Goal: Task Accomplishment & Management: Manage account settings

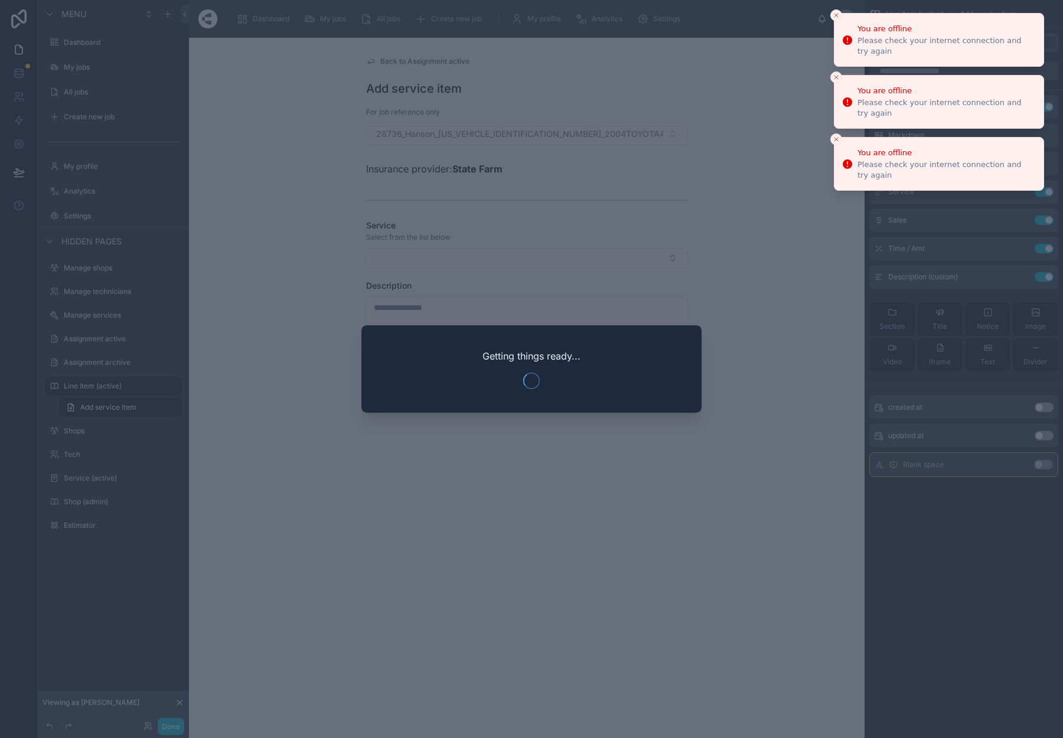
click at [835, 16] on icon "Close toast" at bounding box center [836, 15] width 7 height 7
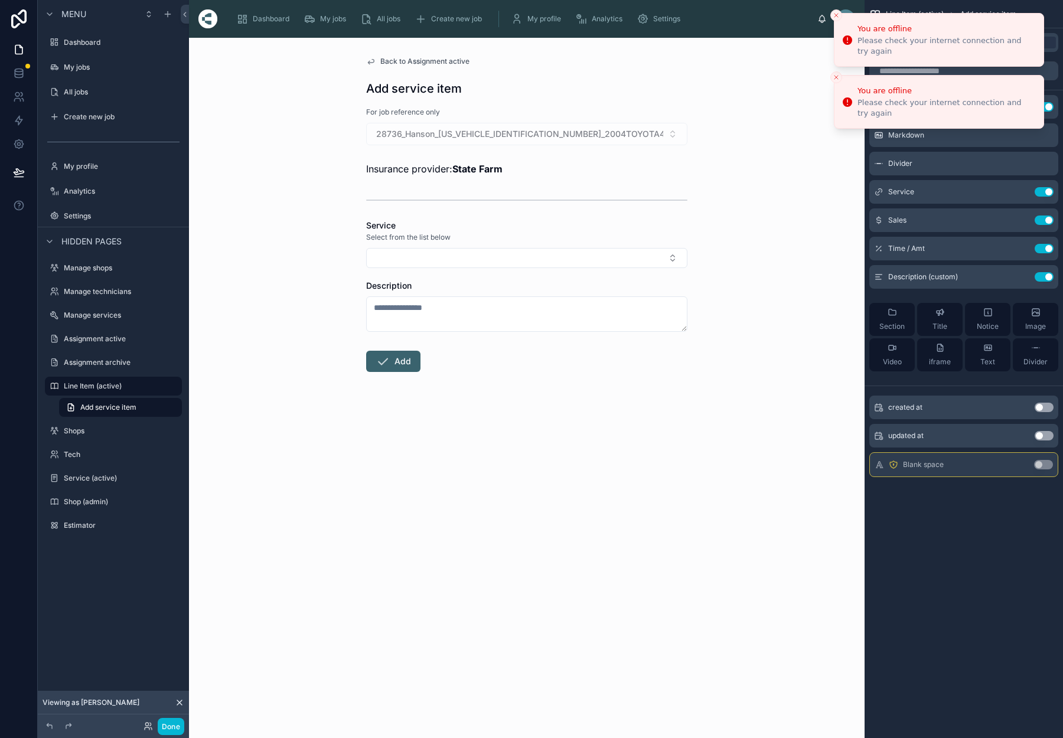
click at [835, 19] on button "Close toast" at bounding box center [836, 15] width 12 height 12
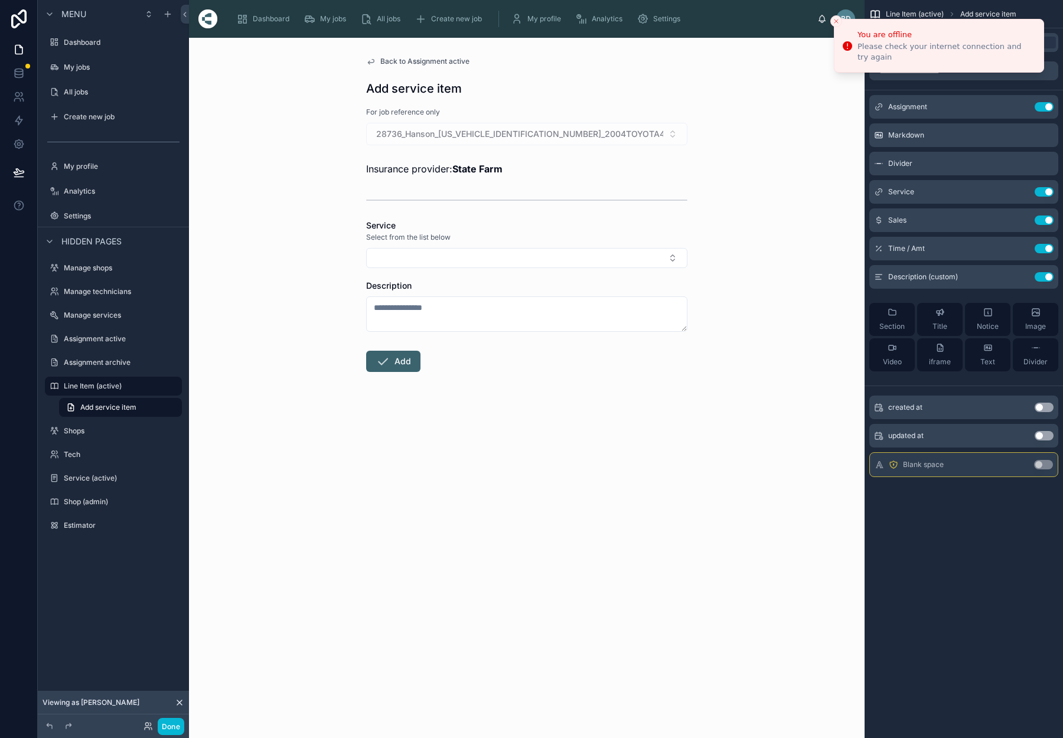
click at [835, 17] on button "Close toast" at bounding box center [836, 21] width 12 height 12
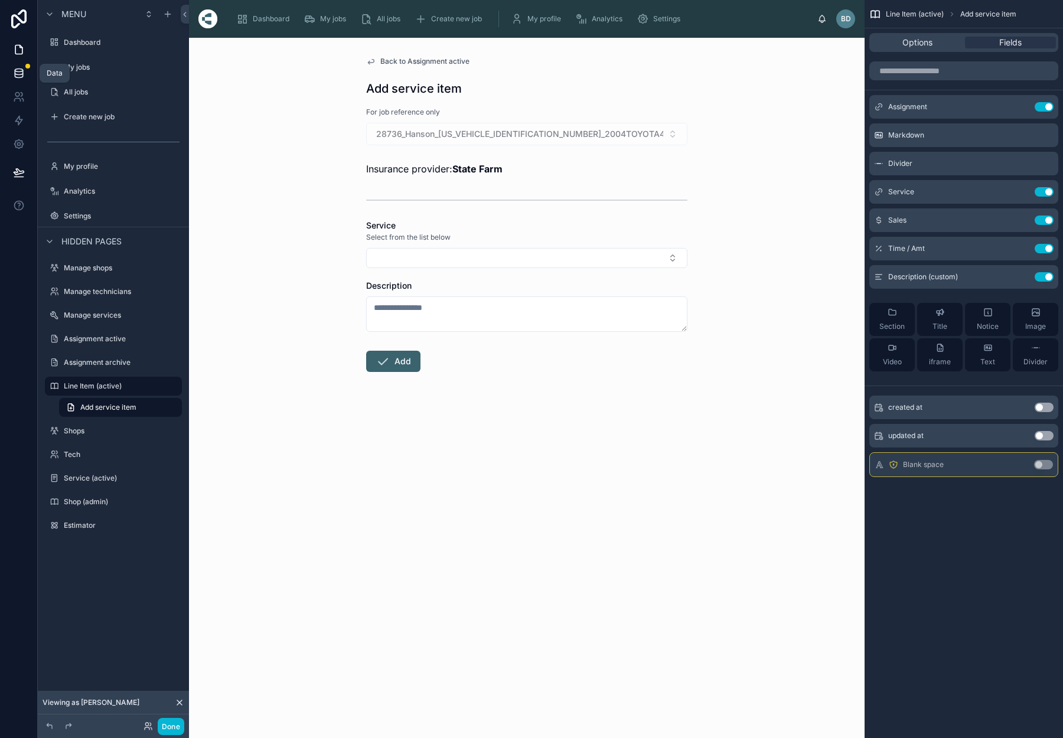
click at [18, 73] on icon at bounding box center [19, 73] width 12 height 12
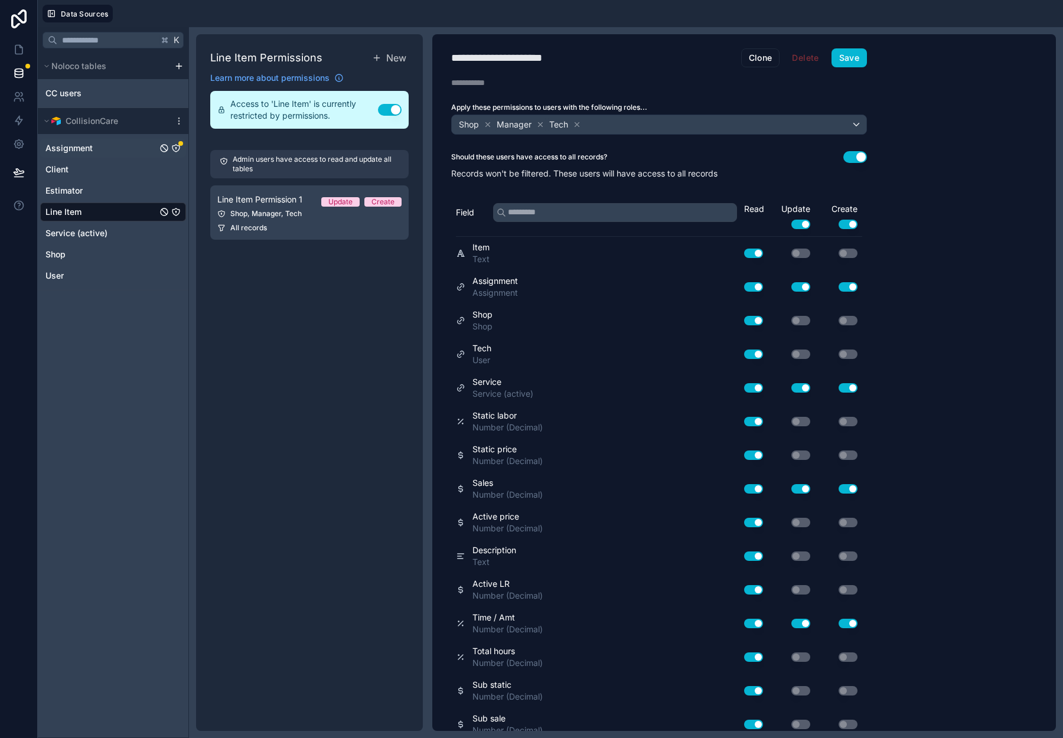
click at [175, 149] on icon "Assignment" at bounding box center [175, 148] width 9 height 9
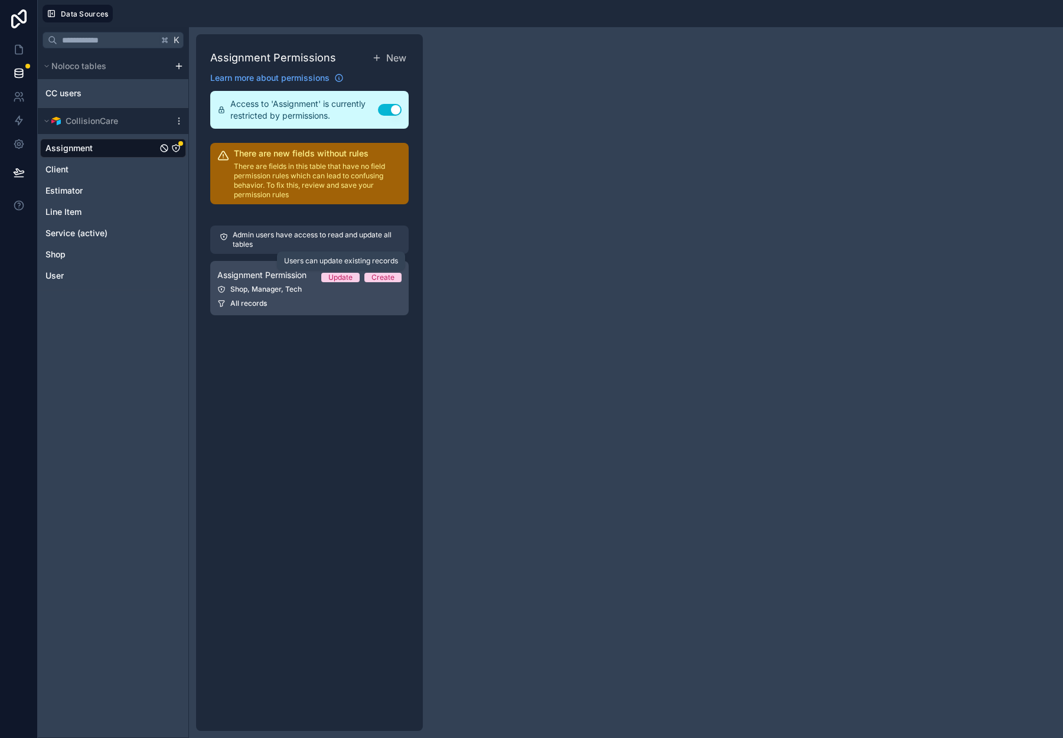
drag, startPoint x: 344, startPoint y: 275, endPoint x: 377, endPoint y: 278, distance: 33.2
click at [345, 275] on div "Update" at bounding box center [340, 277] width 24 height 9
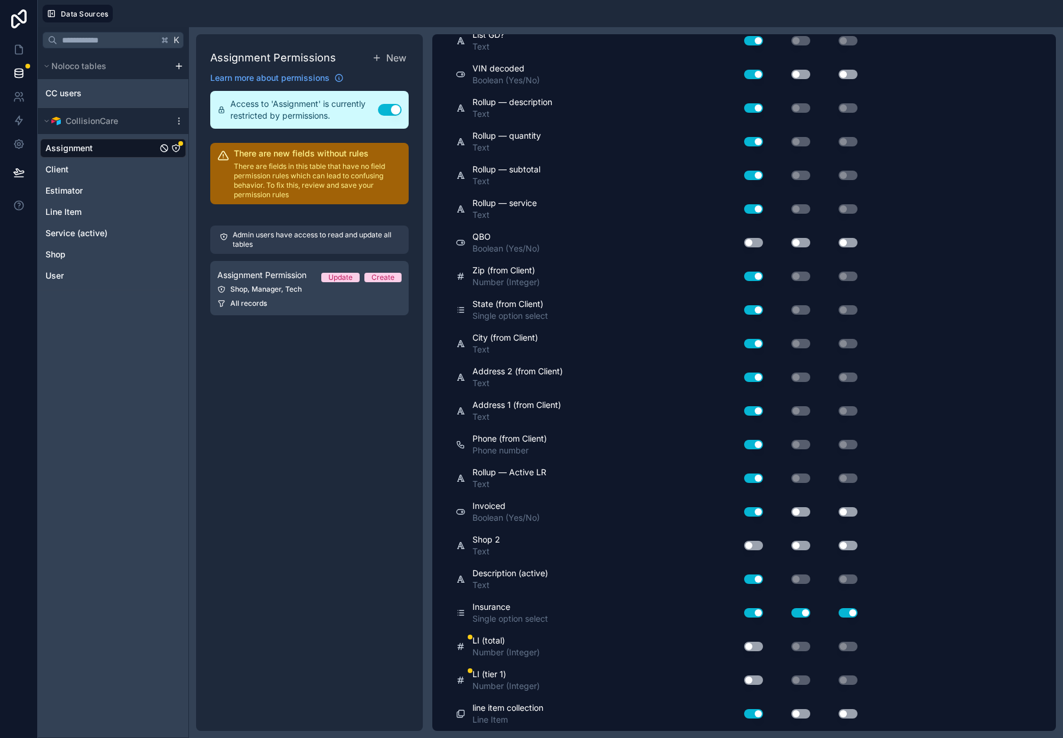
scroll to position [3040, 0]
click at [750, 646] on button "Use setting" at bounding box center [753, 647] width 19 height 9
click at [757, 681] on button "Use setting" at bounding box center [753, 681] width 19 height 9
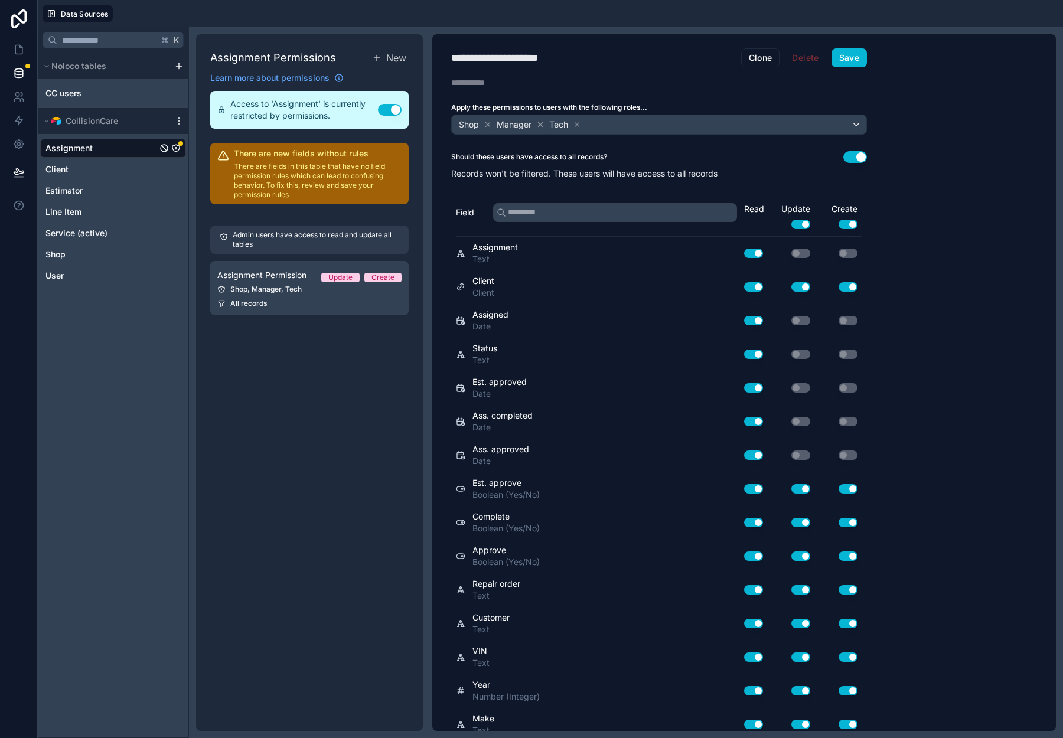
scroll to position [0, 0]
click at [866, 61] on button "Save" at bounding box center [849, 57] width 35 height 19
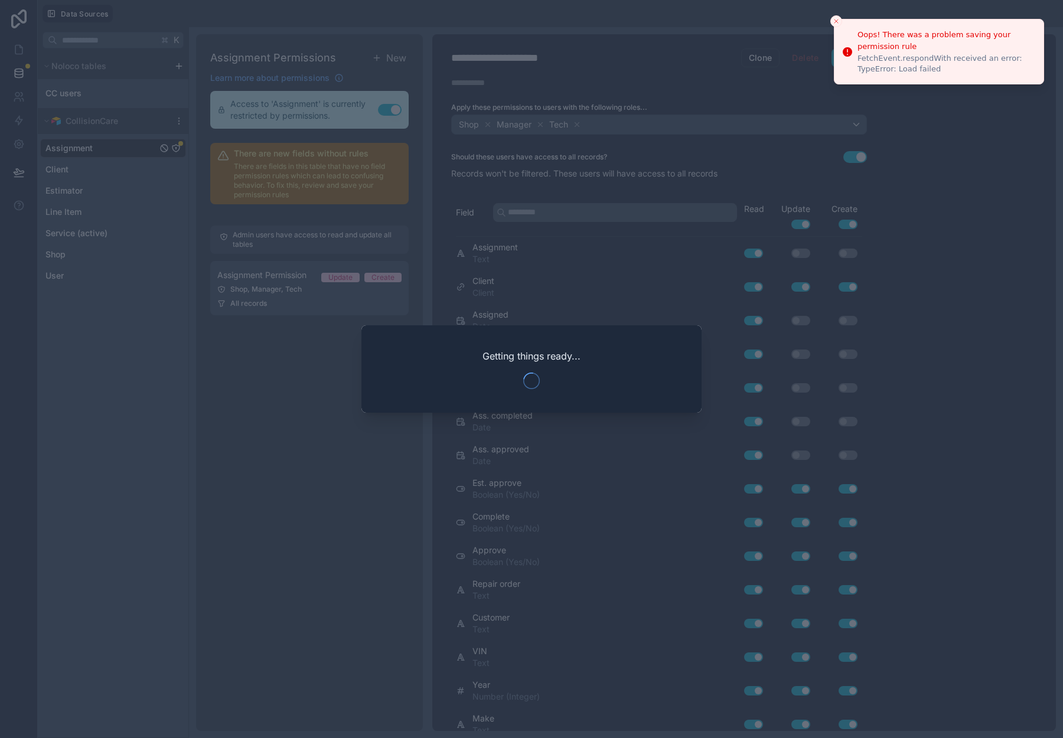
drag, startPoint x: 828, startPoint y: 22, endPoint x: 835, endPoint y: 20, distance: 6.7
click at [828, 22] on div at bounding box center [531, 369] width 1063 height 738
click at [835, 20] on icon "Close toast" at bounding box center [836, 21] width 7 height 7
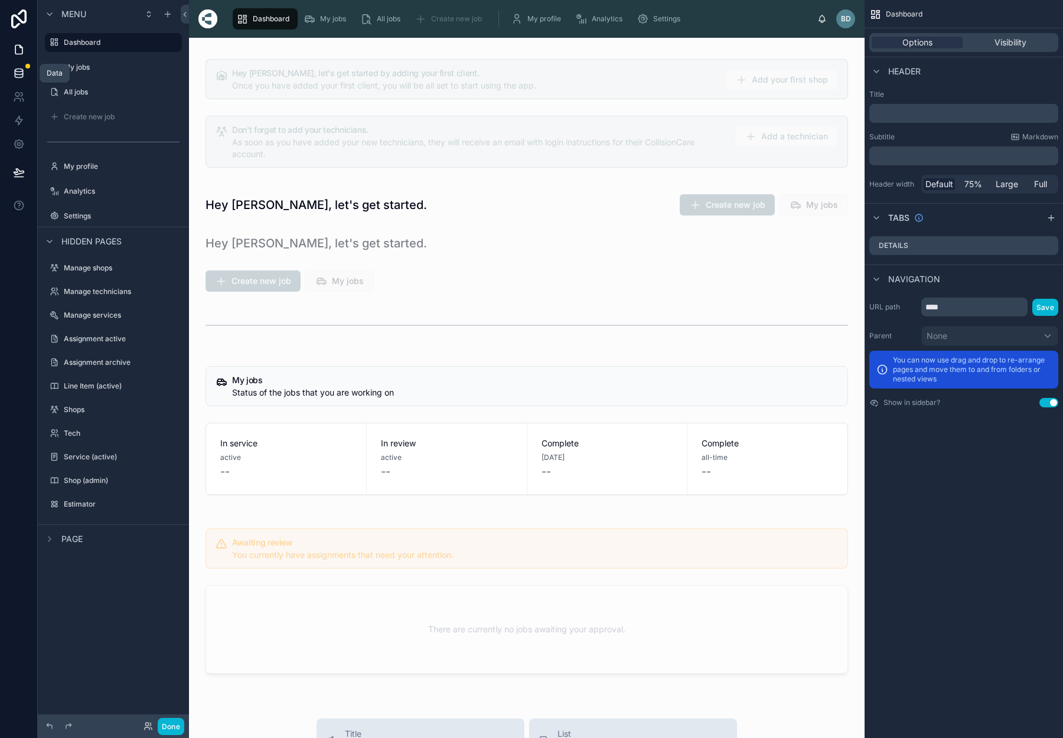
click at [22, 75] on icon at bounding box center [19, 75] width 8 height 5
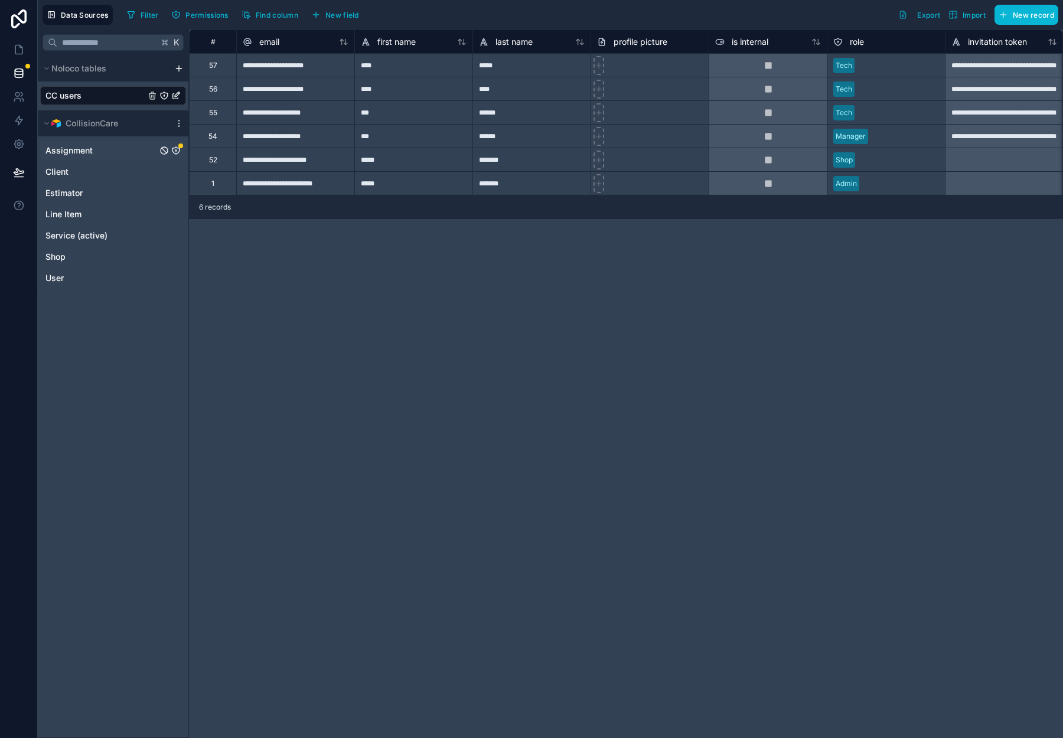
click at [179, 151] on icon "Assignment" at bounding box center [175, 150] width 9 height 9
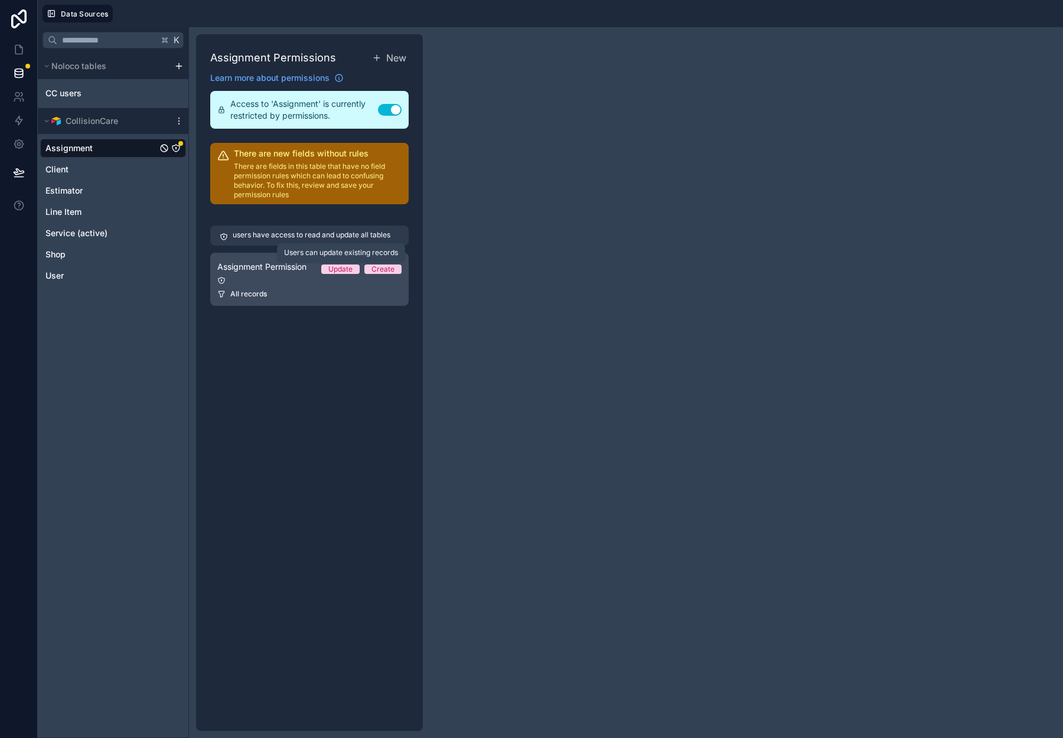
click at [341, 267] on link "Assignment Permission Update Create All records" at bounding box center [309, 279] width 198 height 53
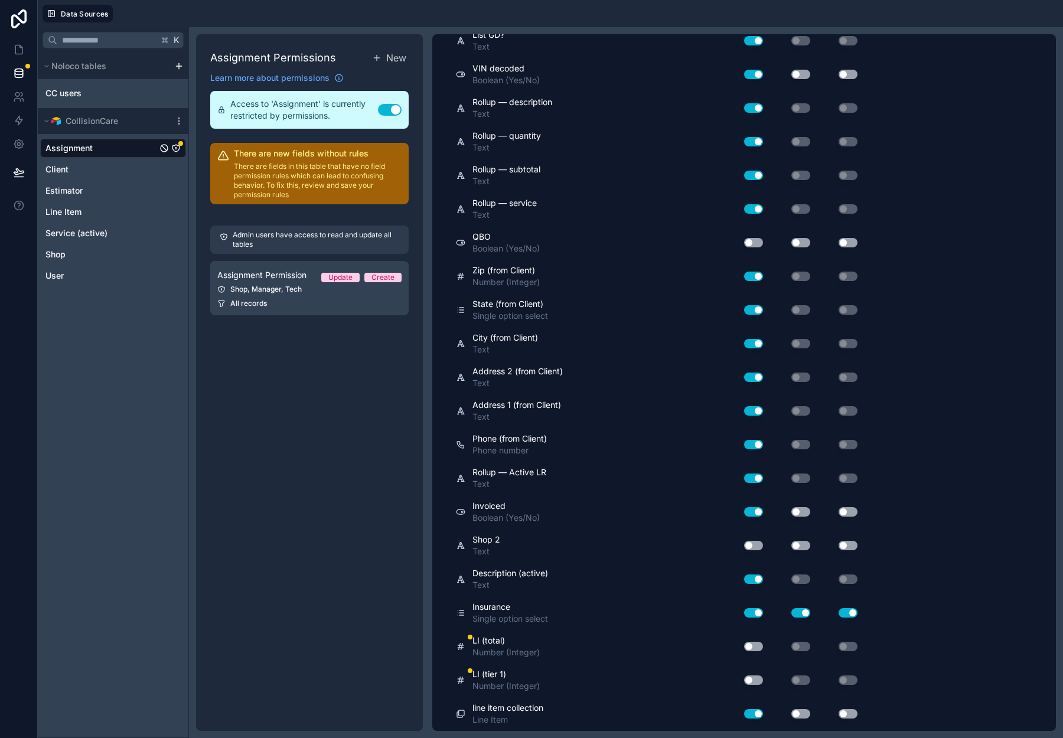
scroll to position [3040, 0]
drag, startPoint x: 758, startPoint y: 647, endPoint x: 759, endPoint y: 661, distance: 14.8
click at [758, 647] on button "Use setting" at bounding box center [753, 647] width 19 height 9
drag, startPoint x: 751, startPoint y: 683, endPoint x: 822, endPoint y: 660, distance: 74.5
click at [752, 683] on button "Use setting" at bounding box center [753, 680] width 19 height 9
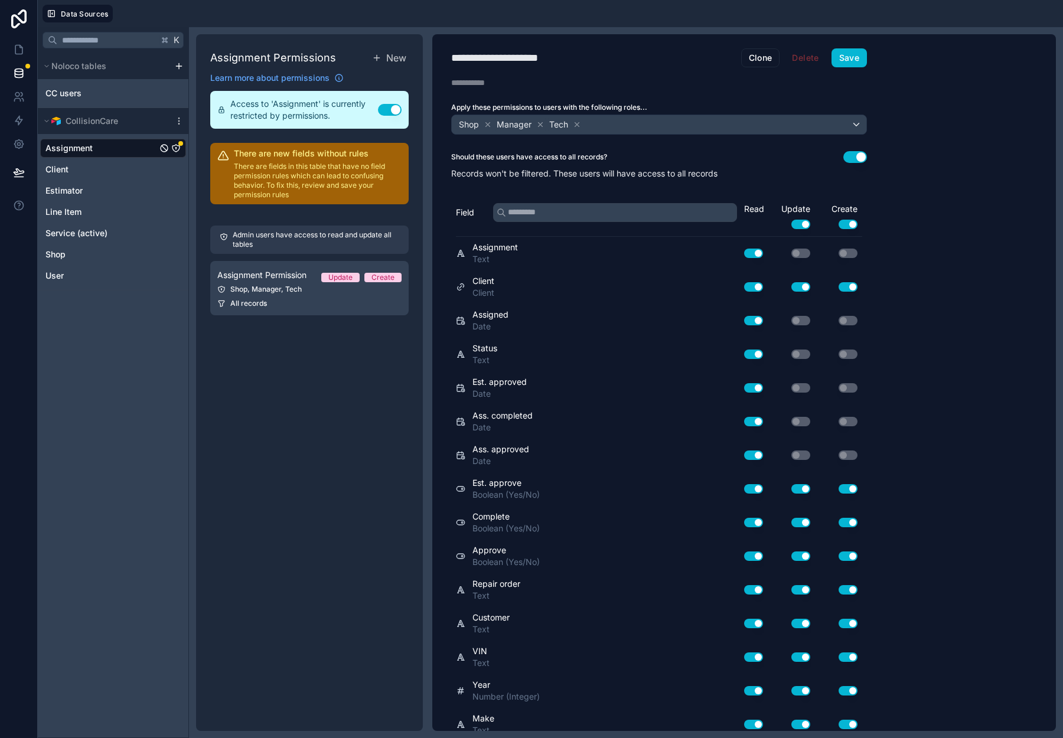
scroll to position [0, 0]
click at [853, 58] on button "Save" at bounding box center [849, 57] width 35 height 19
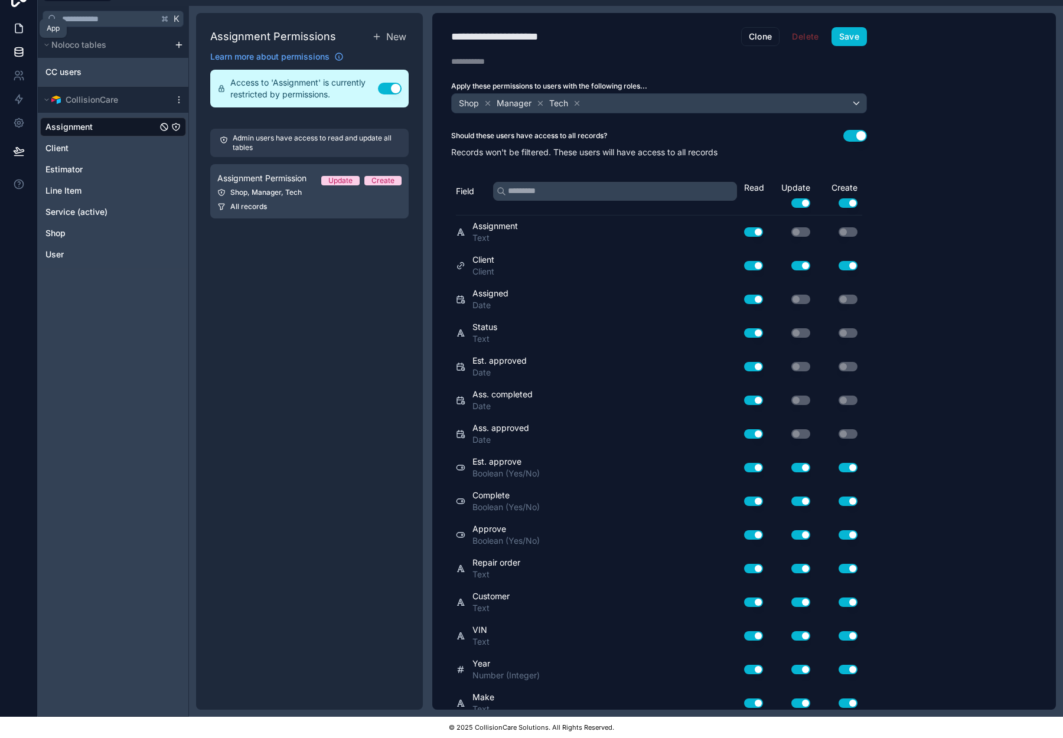
click at [19, 29] on icon at bounding box center [19, 28] width 12 height 12
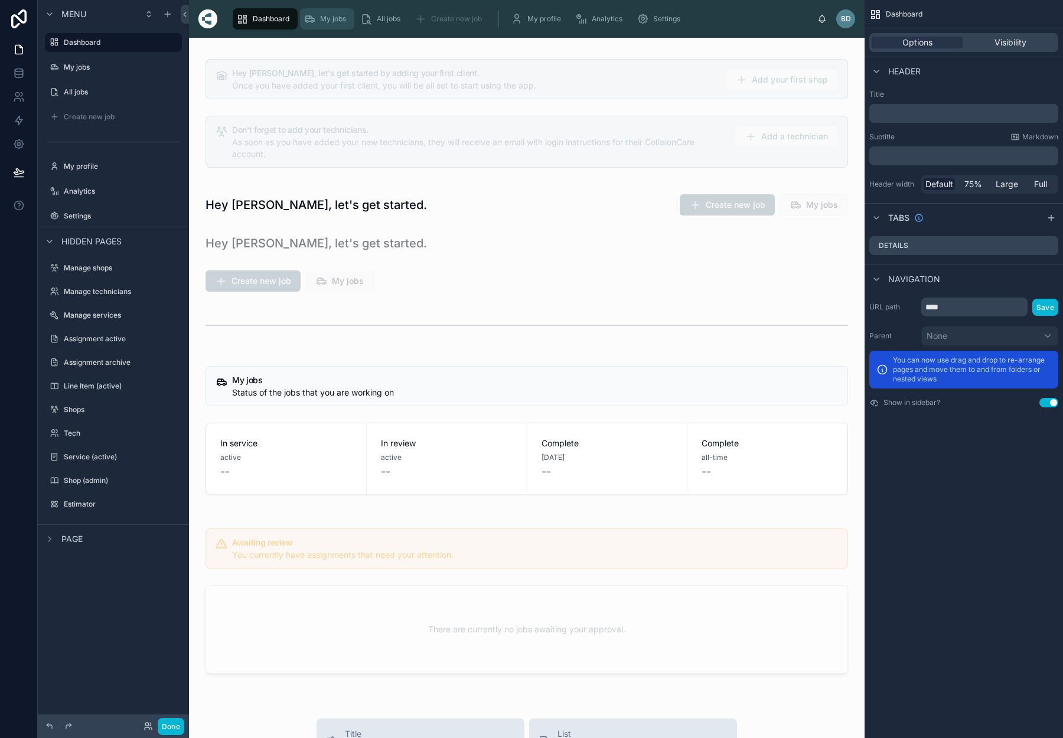
click at [335, 22] on span "My jobs" at bounding box center [333, 18] width 26 height 9
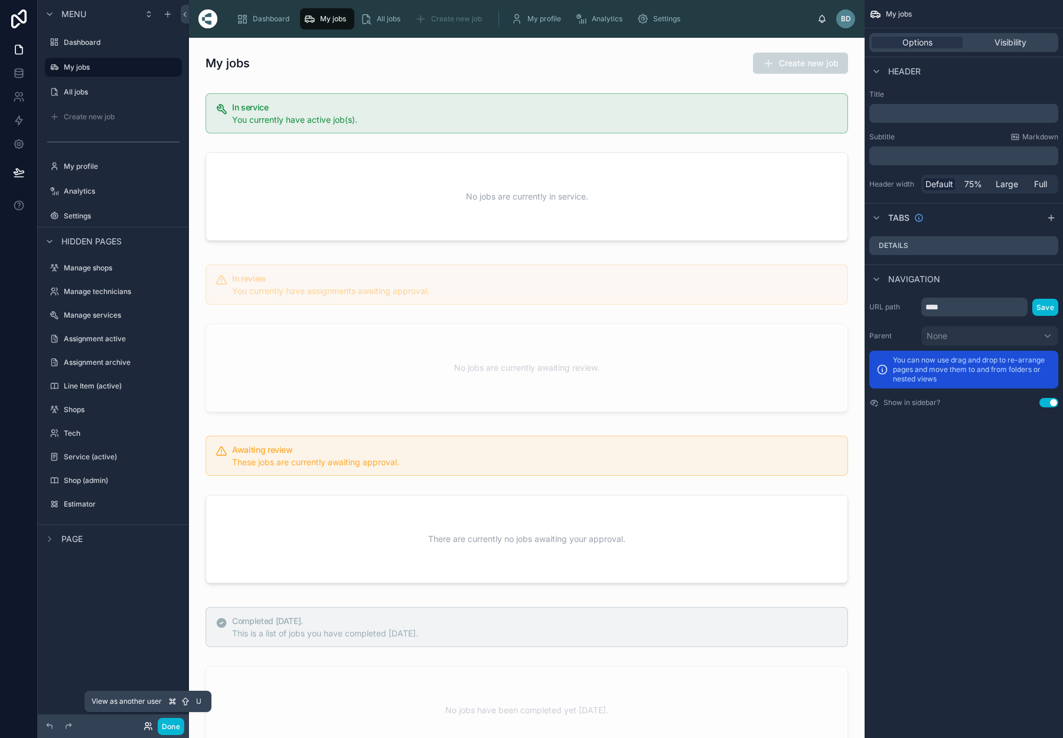
click at [149, 728] on icon at bounding box center [147, 729] width 5 height 2
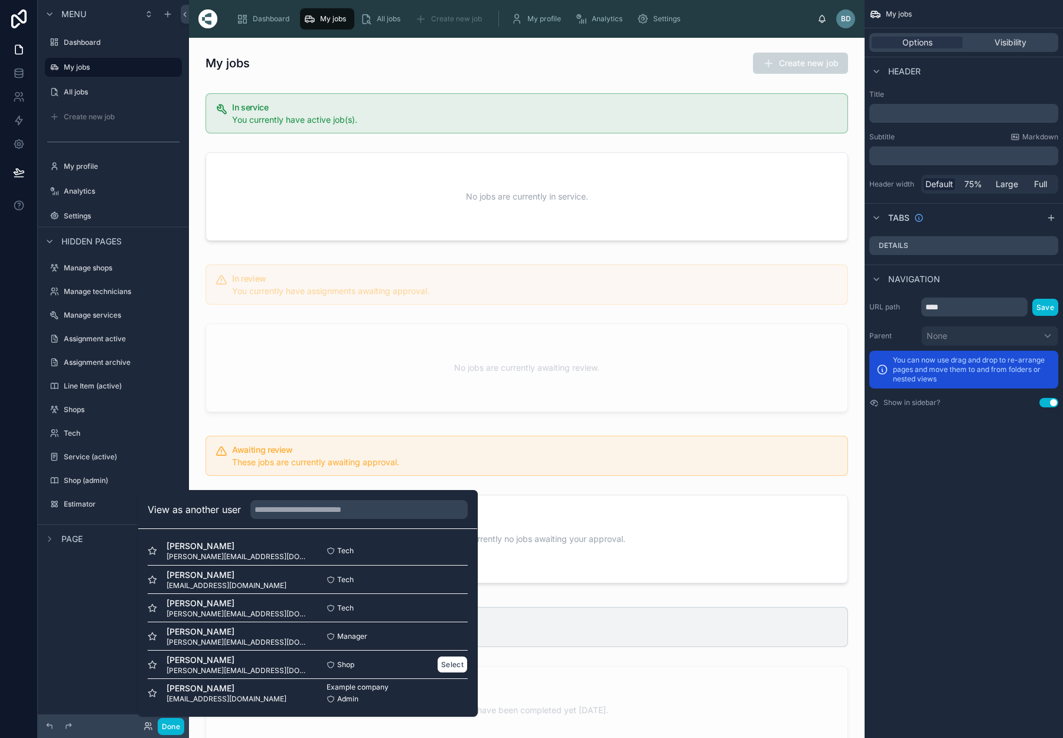
scroll to position [2, 0]
click at [445, 663] on button "Select" at bounding box center [452, 664] width 31 height 17
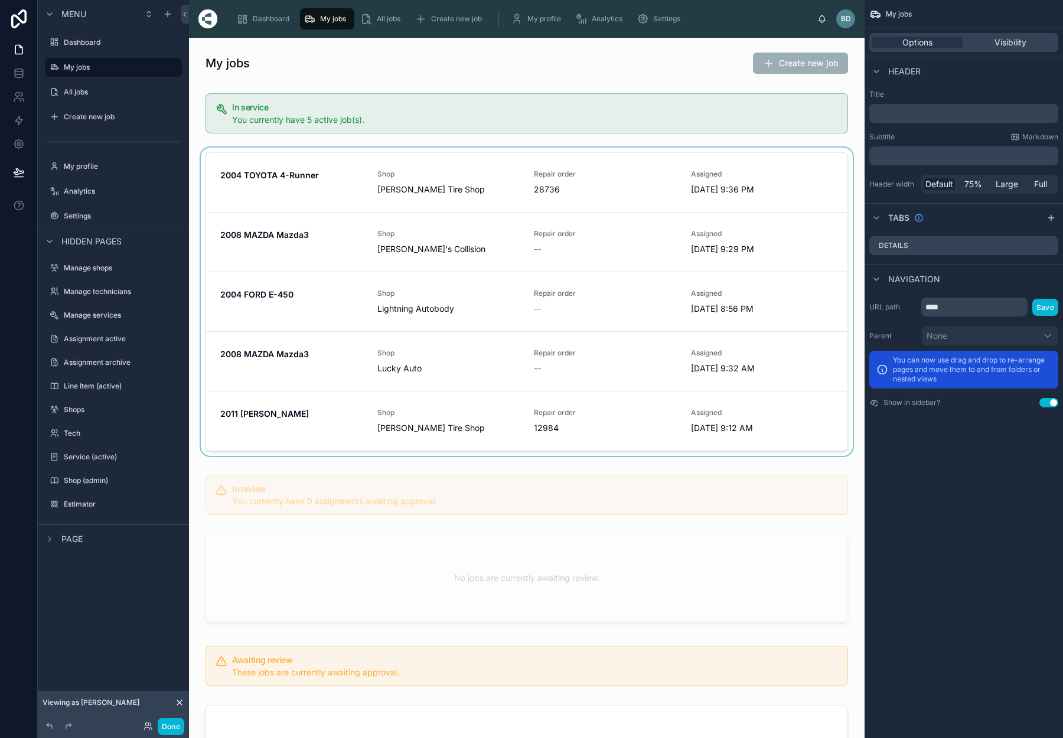
click at [475, 180] on div at bounding box center [526, 304] width 657 height 313
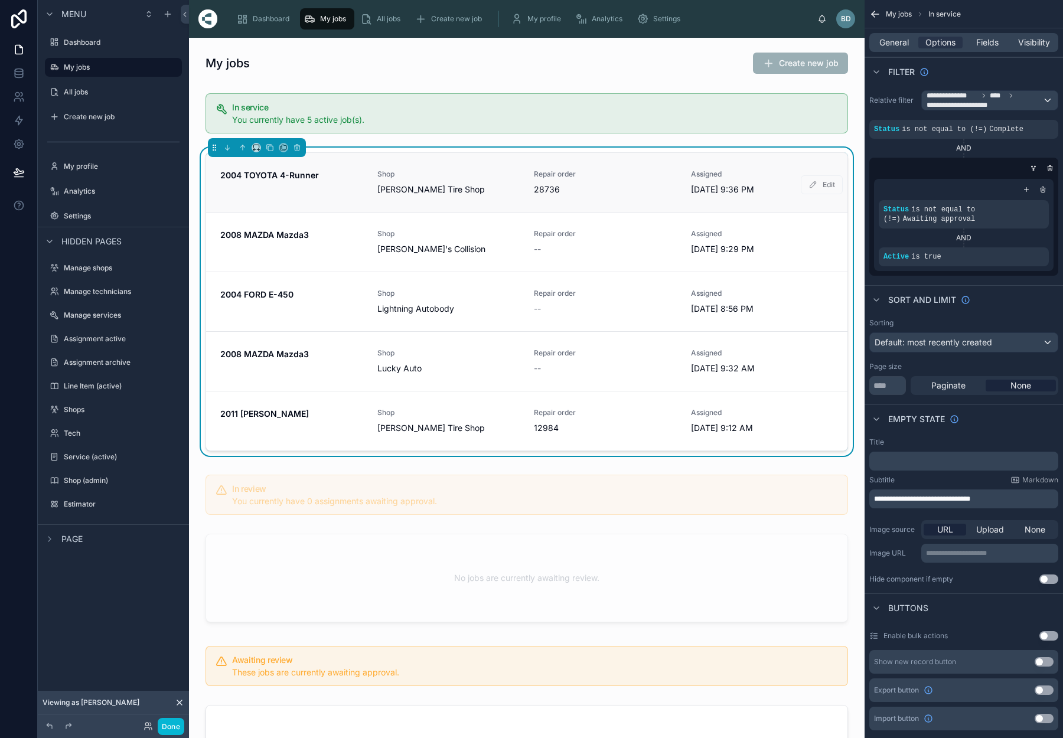
click at [425, 185] on span "[PERSON_NAME] Tire Shop" at bounding box center [430, 190] width 107 height 12
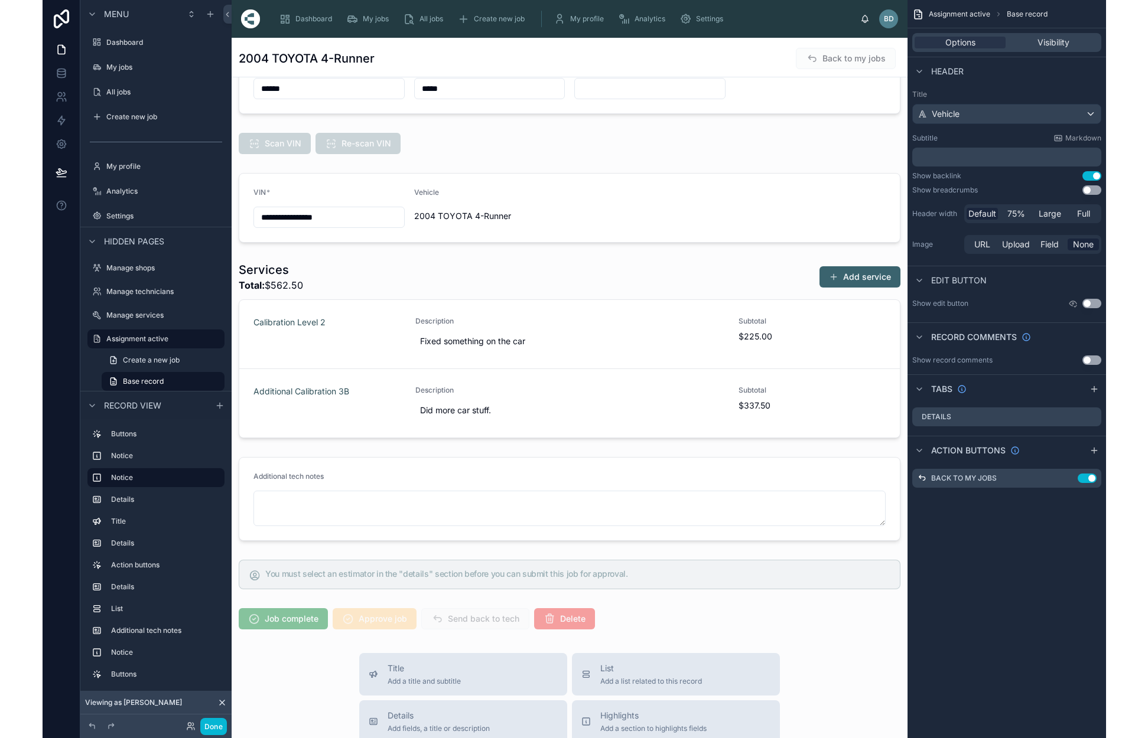
scroll to position [397, 0]
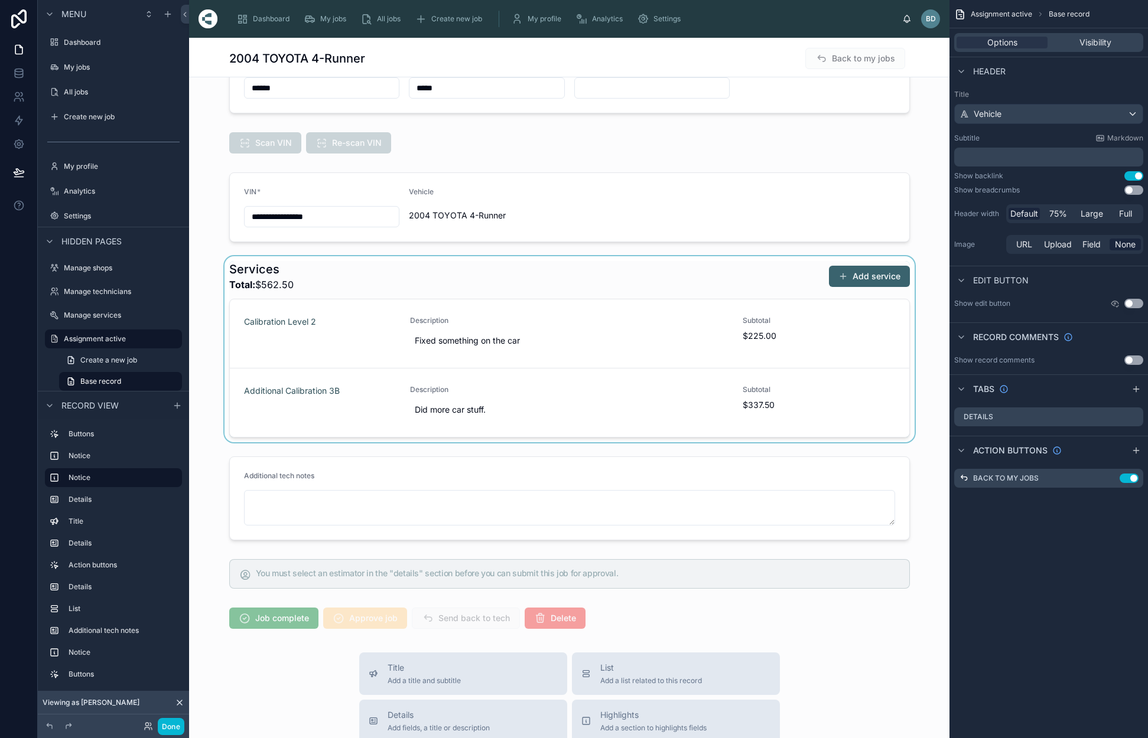
click at [803, 281] on div at bounding box center [569, 349] width 760 height 186
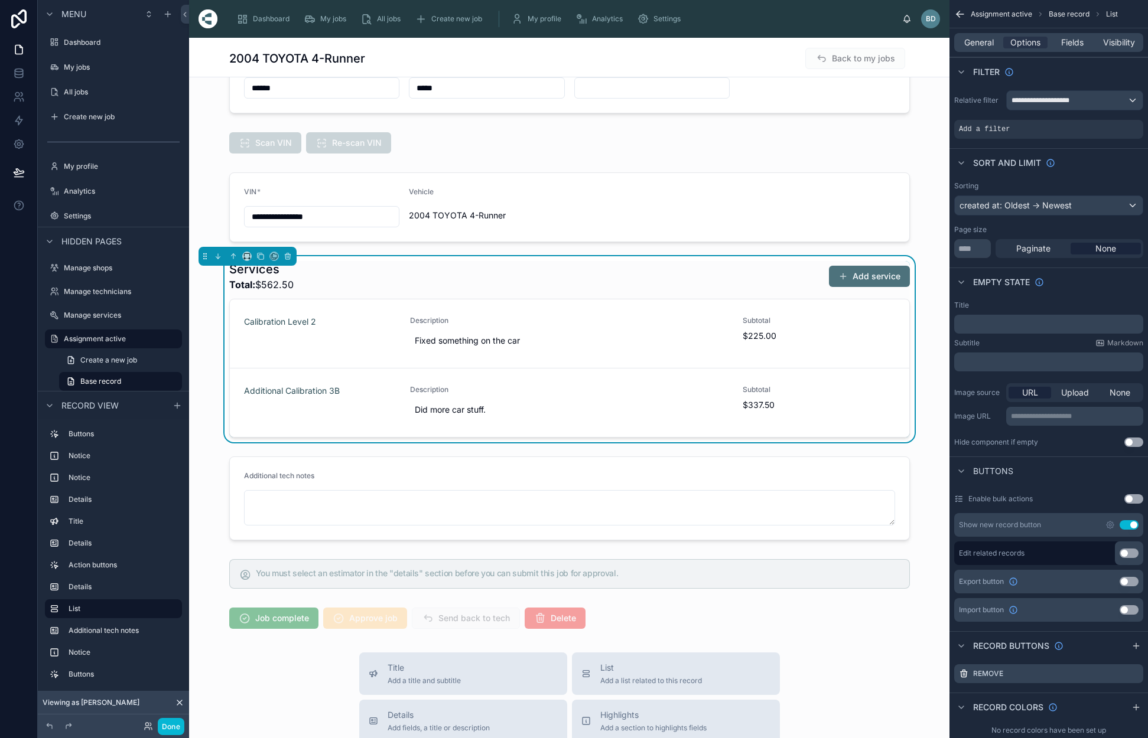
click at [874, 277] on button "Add service" at bounding box center [869, 276] width 81 height 21
